Goal: Task Accomplishment & Management: Manage account settings

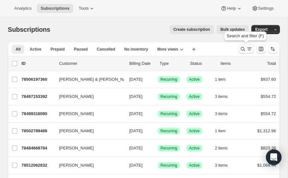
click at [242, 47] on icon "Search and filter results" at bounding box center [243, 49] width 4 height 4
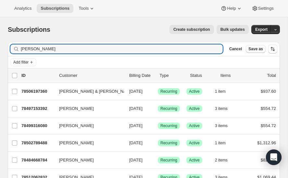
drag, startPoint x: 41, startPoint y: 47, endPoint x: 9, endPoint y: 45, distance: 32.5
click at [9, 45] on div "Filter subscribers [PERSON_NAME] Cancel Save as" at bounding box center [144, 49] width 272 height 14
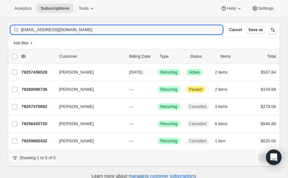
scroll to position [19, 0]
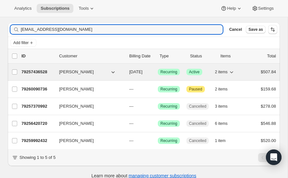
type input "[EMAIL_ADDRESS][DOMAIN_NAME]"
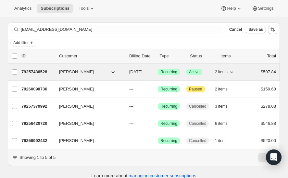
click at [35, 72] on p "79257436528" at bounding box center [37, 72] width 32 height 6
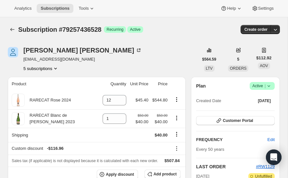
click at [268, 83] on icon at bounding box center [268, 86] width 6 height 6
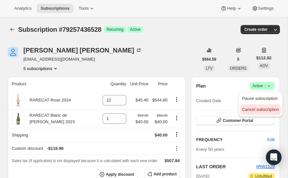
click at [261, 108] on span "Cancel subscription" at bounding box center [260, 109] width 37 height 5
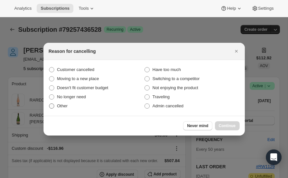
click at [52, 105] on span ":r55:" at bounding box center [51, 105] width 5 height 5
click at [49, 104] on input "Other" at bounding box center [49, 103] width 0 height 0
radio input "true"
click at [221, 125] on span "Continue" at bounding box center [227, 125] width 17 height 5
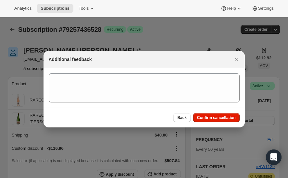
click at [109, 72] on section ":r55:" at bounding box center [143, 88] width 201 height 40
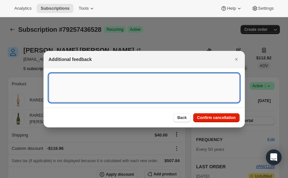
click at [74, 82] on textarea ":r55:" at bounding box center [144, 87] width 191 height 29
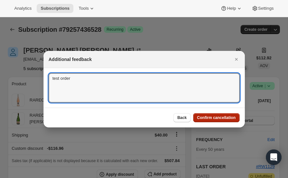
type textarea "test order"
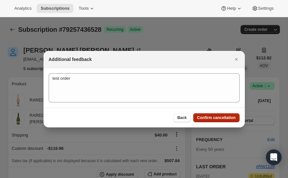
click at [217, 117] on span "Confirm cancellation" at bounding box center [216, 117] width 39 height 5
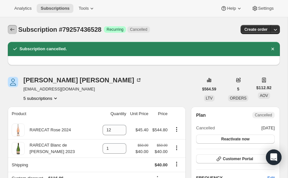
click at [11, 30] on icon "Subscriptions" at bounding box center [12, 29] width 4 height 3
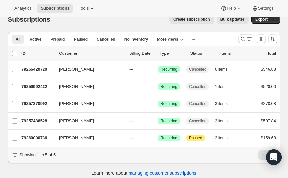
scroll to position [11, 0]
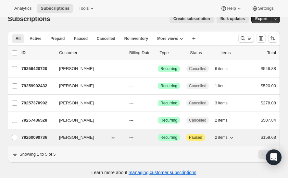
click at [38, 138] on p "79260090736" at bounding box center [37, 137] width 32 height 6
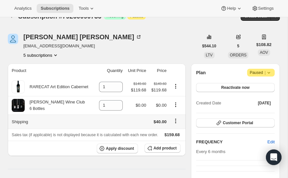
scroll to position [11, 0]
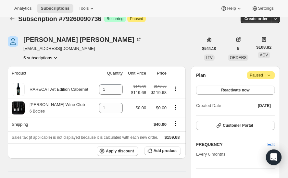
click at [269, 74] on icon at bounding box center [268, 75] width 6 height 6
click at [260, 86] on span "Cancel subscription" at bounding box center [259, 87] width 37 height 5
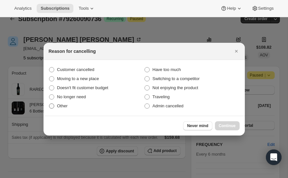
click at [51, 107] on span ":rcb:" at bounding box center [51, 105] width 5 height 5
click at [49, 104] on input "Other" at bounding box center [49, 103] width 0 height 0
radio input "true"
click at [222, 126] on span "Continue" at bounding box center [227, 125] width 17 height 5
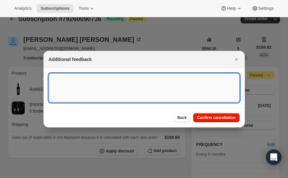
click at [56, 83] on textarea ":rcb:" at bounding box center [144, 87] width 191 height 29
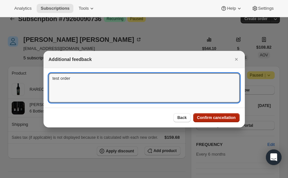
type textarea "test order"
click at [220, 116] on span "Confirm cancellation" at bounding box center [216, 117] width 39 height 5
